Goal: Transaction & Acquisition: Purchase product/service

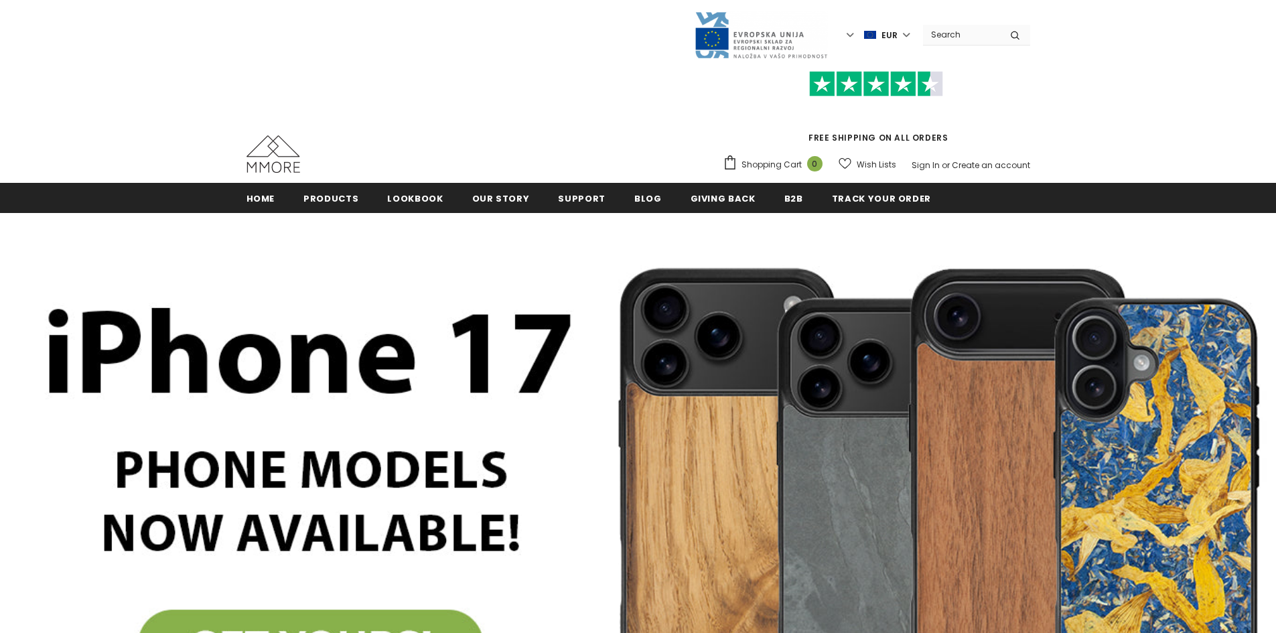
click at [300, 196] on ul "Home Products Products All Products All Collections BUNDLES Organic Collection" at bounding box center [637, 198] width 783 height 30
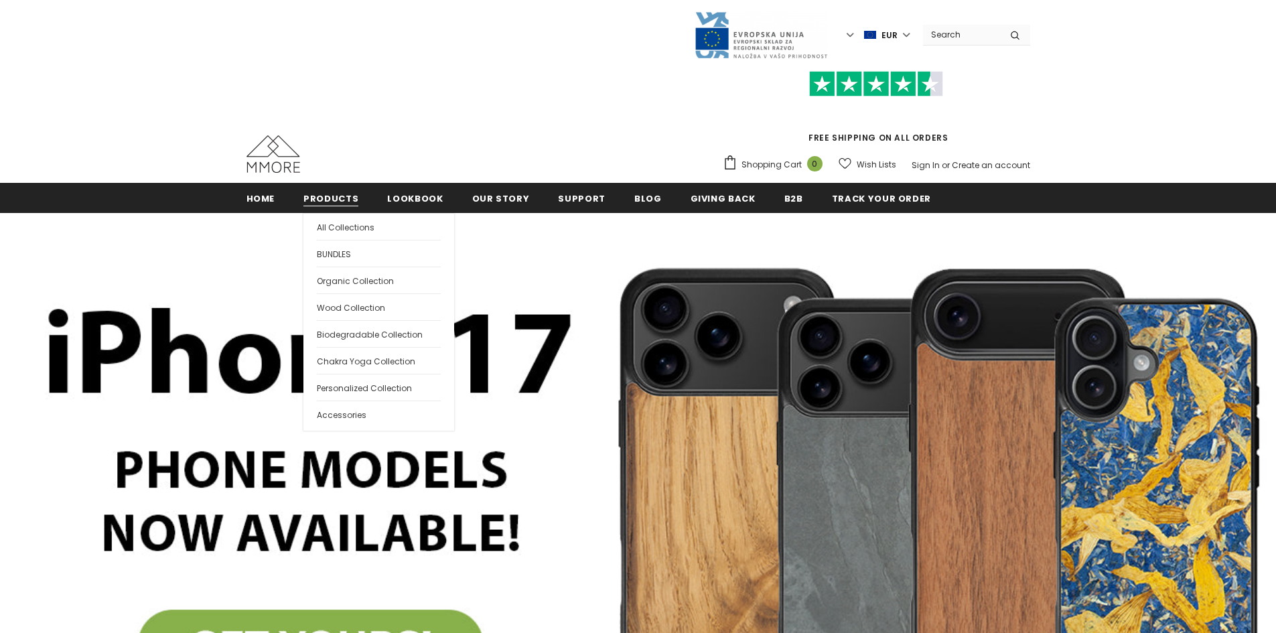
click at [308, 196] on span "Products" at bounding box center [330, 198] width 55 height 13
click at [367, 234] on link "All Collections" at bounding box center [379, 227] width 124 height 26
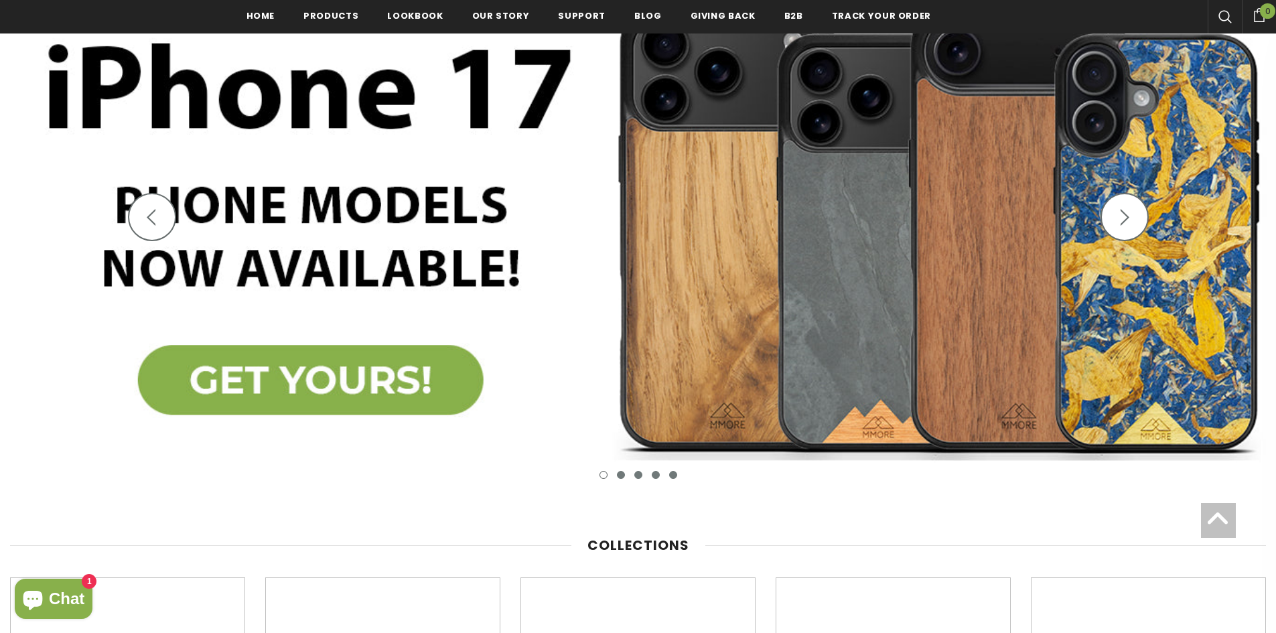
scroll to position [297, 0]
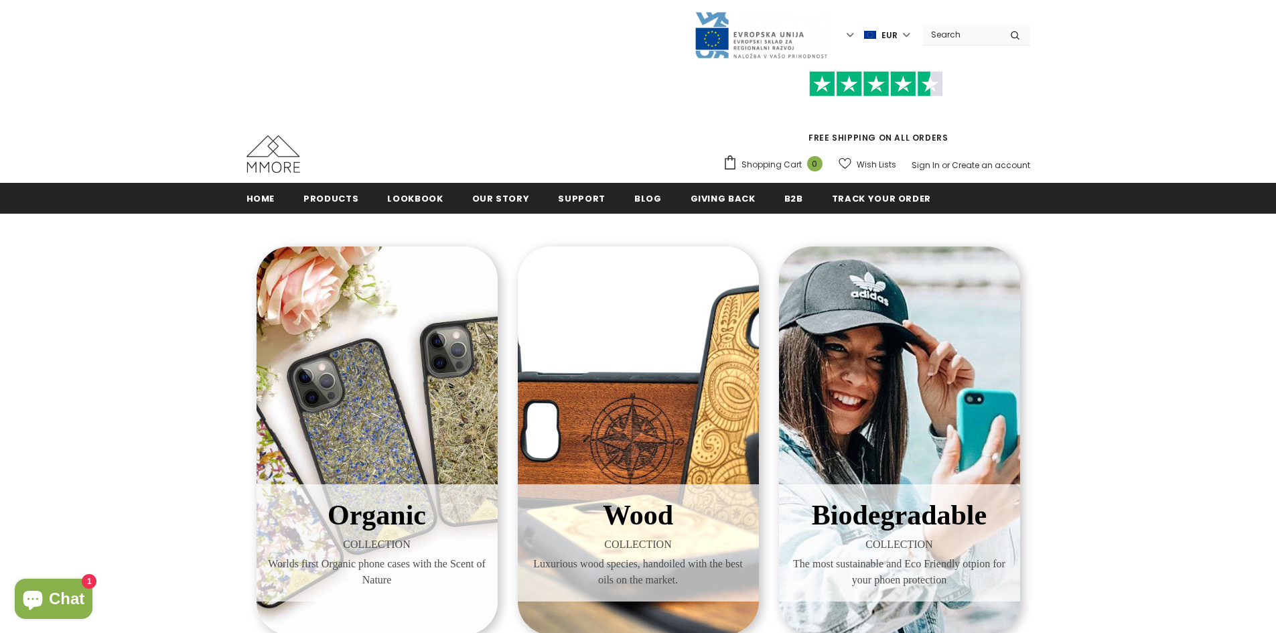
click at [627, 317] on div "Wood COLLECTION Luxurious wood species, handoiled with the best oils on the mar…" at bounding box center [638, 440] width 241 height 388
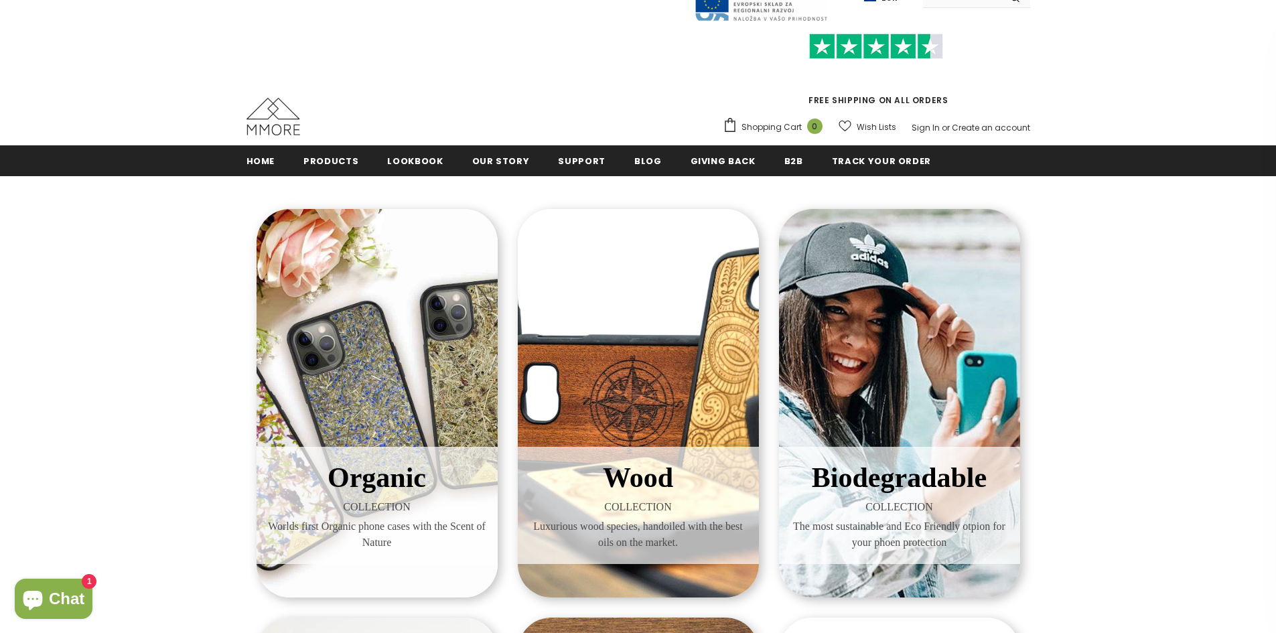
scroll to position [164, 0]
